Goal: Task Accomplishment & Management: Manage account settings

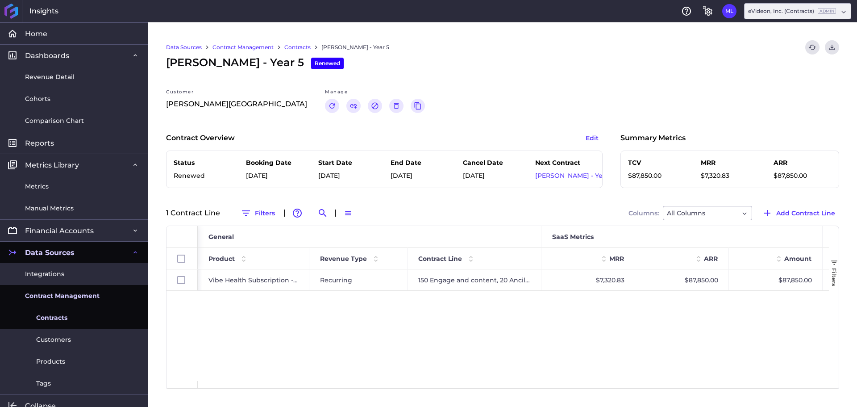
scroll to position [9, 0]
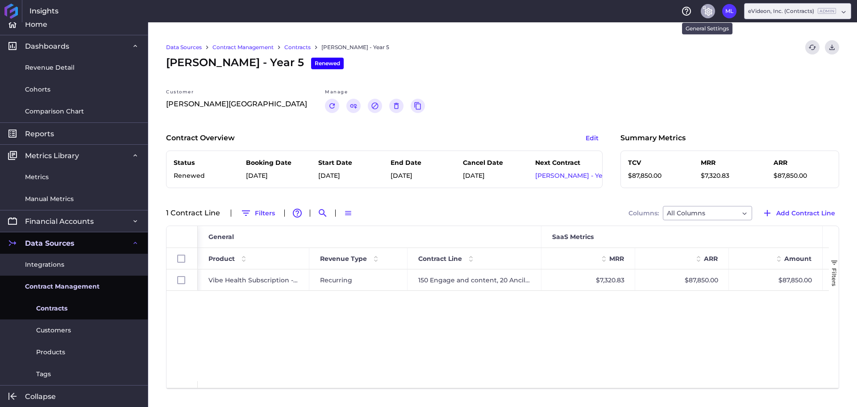
click at [707, 12] on icon "General Settings" at bounding box center [708, 11] width 11 height 11
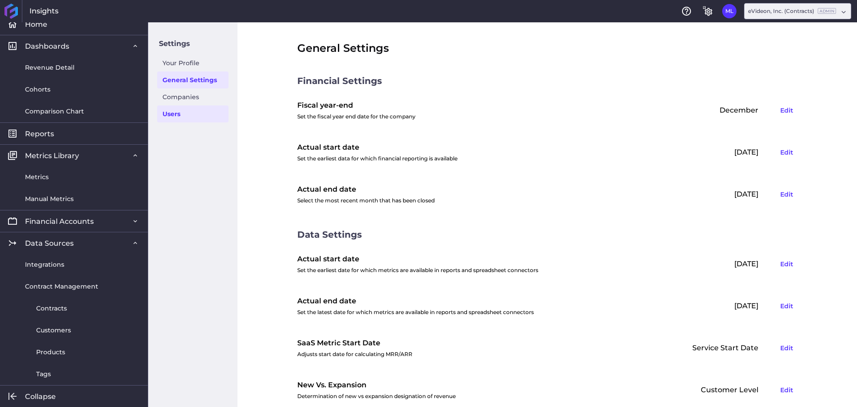
click at [175, 115] on link "Users" at bounding box center [192, 113] width 71 height 17
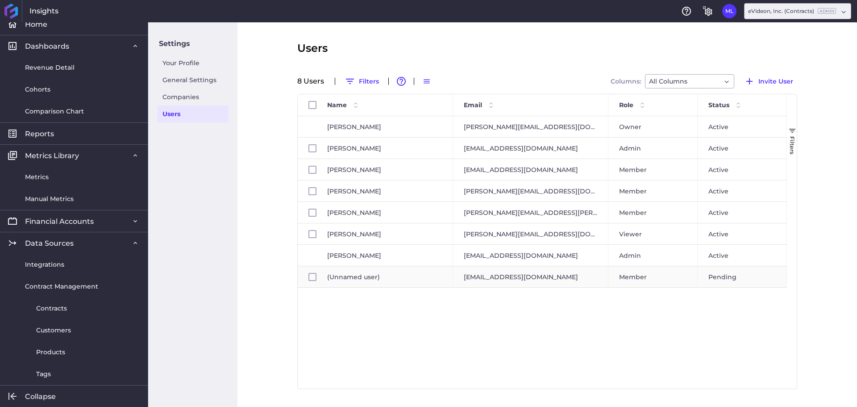
click at [368, 278] on span "(Unnamed user)" at bounding box center [384, 276] width 115 height 21
checkbox input "false"
checkbox input "true"
checkbox input "false"
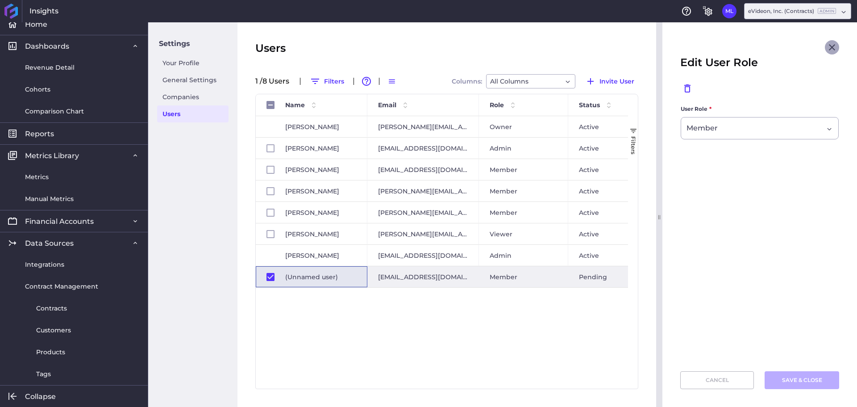
click at [829, 46] on icon "Close" at bounding box center [832, 47] width 11 height 11
checkbox input "false"
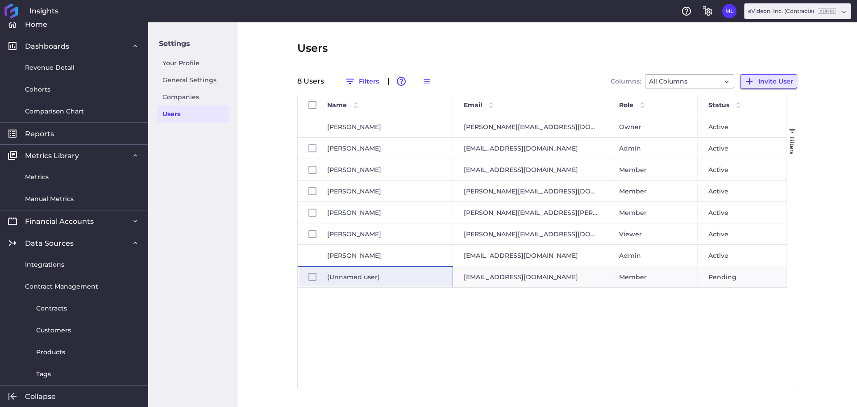
click at [758, 77] on button "Invite User" at bounding box center [768, 81] width 57 height 14
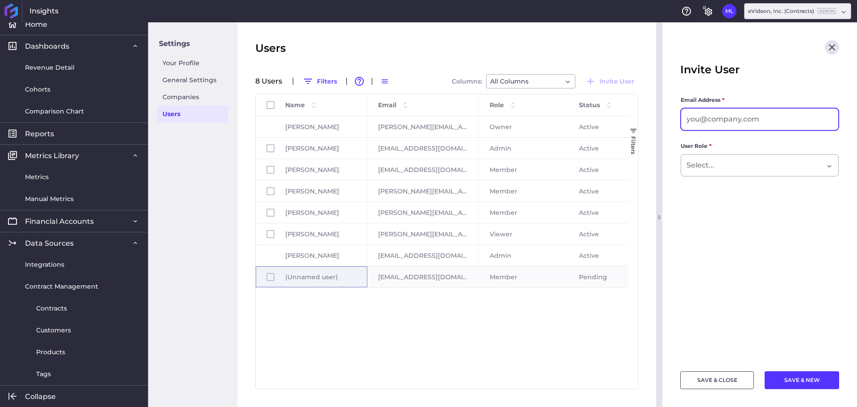
click at [722, 122] on input at bounding box center [759, 118] width 157 height 21
type input "[EMAIL_ADDRESS][DOMAIN_NAME]"
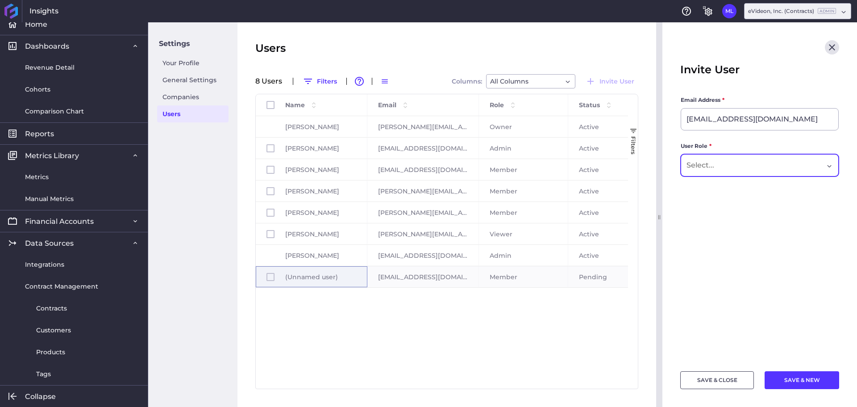
click at [794, 170] on div "Dropdown select" at bounding box center [755, 165] width 137 height 11
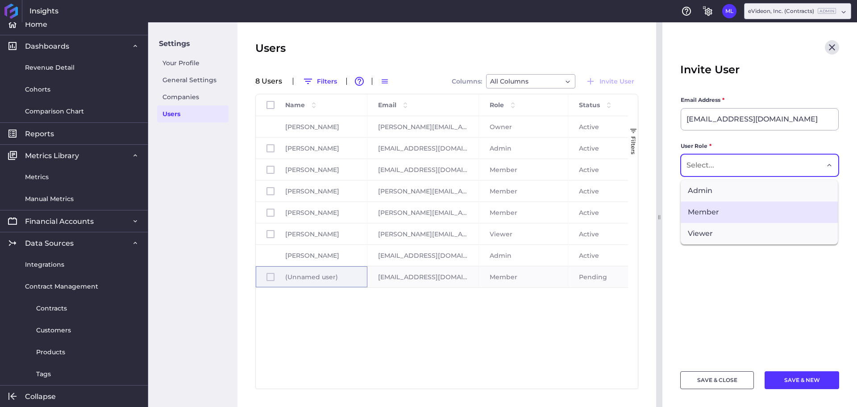
click at [724, 207] on span "Member" at bounding box center [759, 211] width 157 height 21
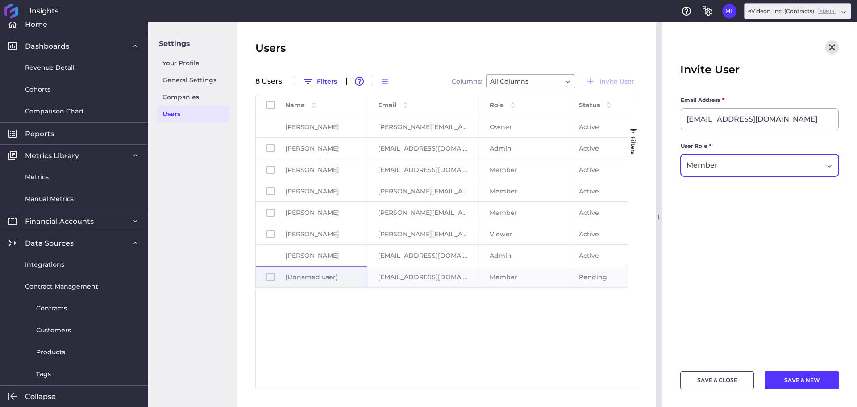
click at [760, 247] on main "Email Address * [EMAIL_ADDRESS][DOMAIN_NAME] User Role * Member" at bounding box center [759, 228] width 195 height 265
click at [795, 383] on button "SAVE & NEW" at bounding box center [802, 380] width 75 height 18
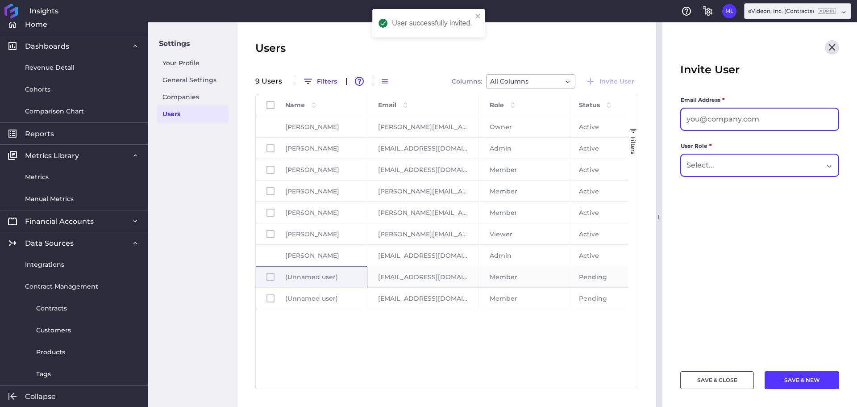
click at [761, 117] on input at bounding box center [759, 118] width 157 height 21
type input "[EMAIL_ADDRESS][DOMAIN_NAME]"
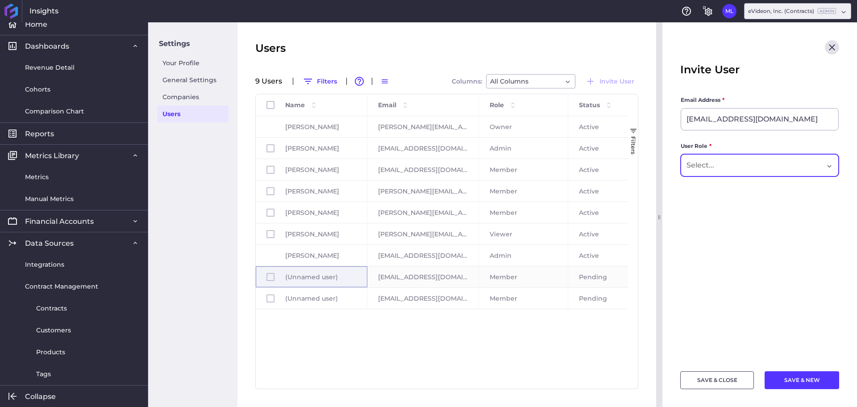
click at [776, 162] on div "Dropdown select" at bounding box center [755, 165] width 137 height 11
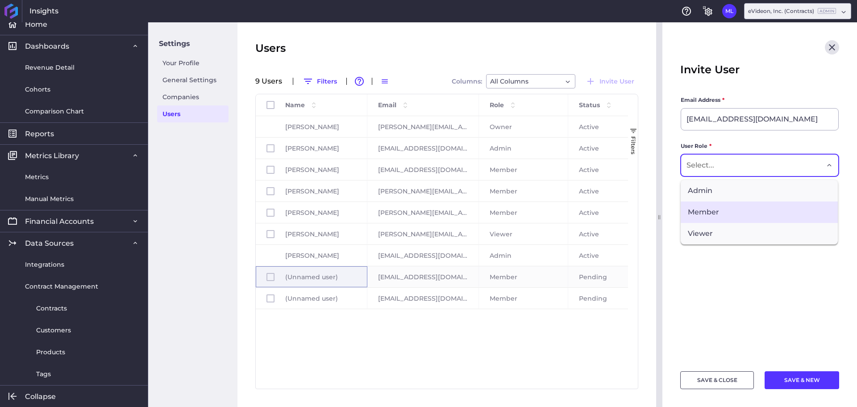
click at [719, 208] on span "Member" at bounding box center [759, 211] width 157 height 21
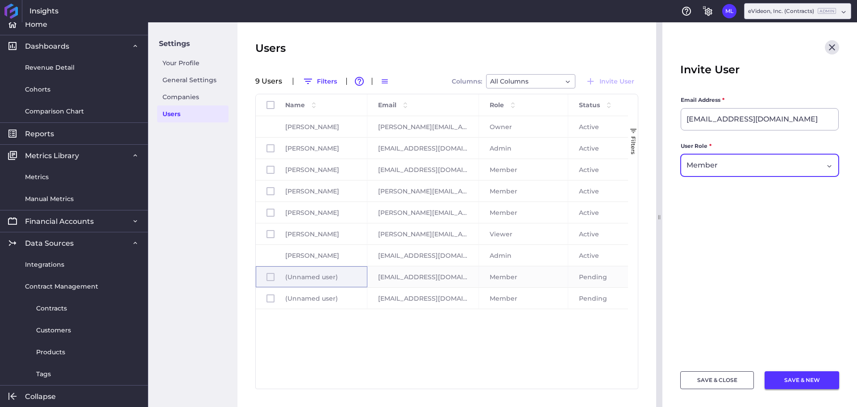
click at [795, 379] on button "SAVE & NEW" at bounding box center [802, 380] width 75 height 18
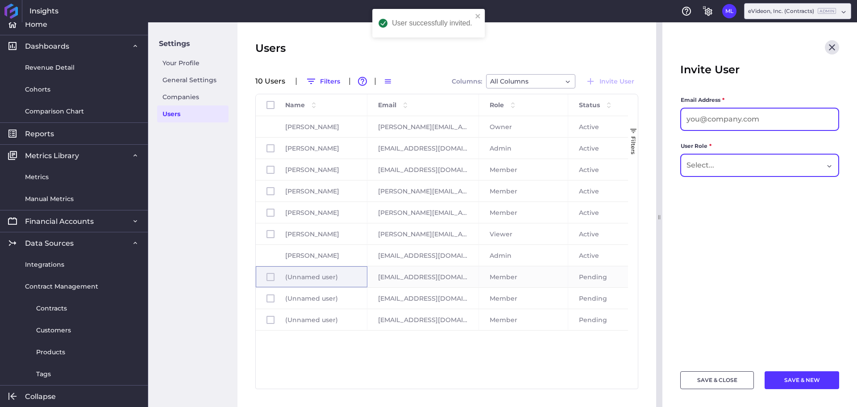
click at [731, 120] on input at bounding box center [759, 118] width 157 height 21
type input "[EMAIL_ADDRESS][DOMAIN_NAME]"
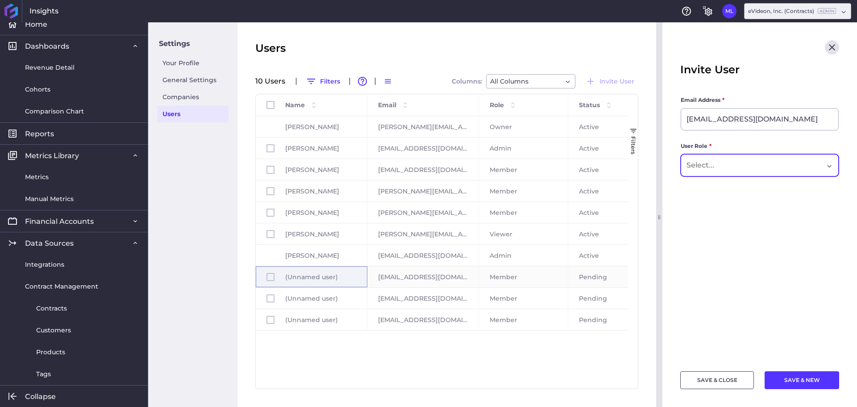
click at [765, 164] on div "Dropdown select" at bounding box center [755, 165] width 137 height 11
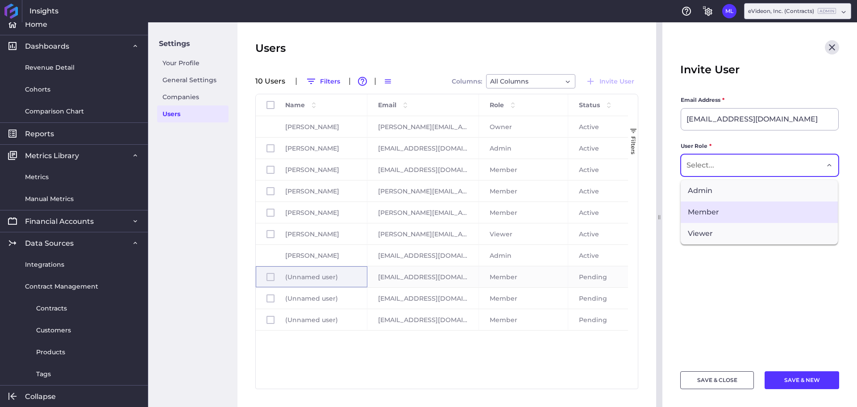
click at [721, 222] on span "Member" at bounding box center [759, 211] width 157 height 21
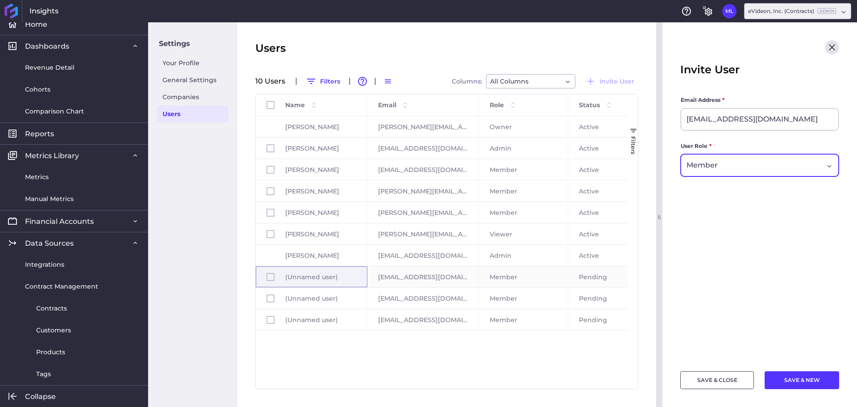
click at [745, 240] on main "Email Address * [EMAIL_ADDRESS][DOMAIN_NAME] User Role * Member" at bounding box center [759, 228] width 195 height 265
click at [810, 380] on button "SAVE & NEW" at bounding box center [802, 380] width 75 height 18
click at [832, 43] on icon "Close" at bounding box center [832, 47] width 11 height 11
